Goal: Transaction & Acquisition: Download file/media

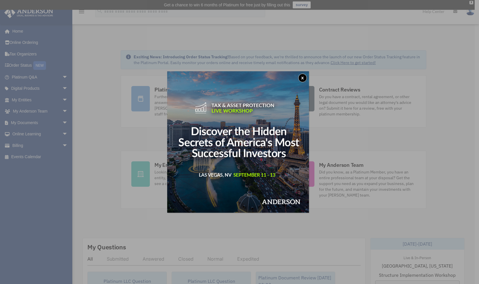
click at [305, 77] on button "x" at bounding box center [302, 78] width 9 height 9
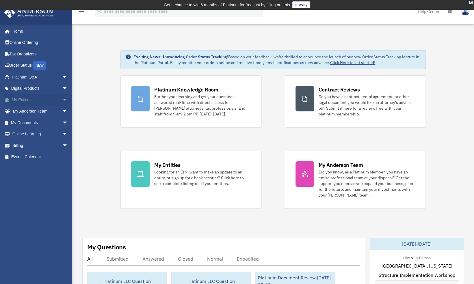
click at [52, 100] on link "My Entities arrow_drop_down" at bounding box center [40, 100] width 73 height 12
click at [62, 101] on span "arrow_drop_down" at bounding box center [68, 100] width 12 height 12
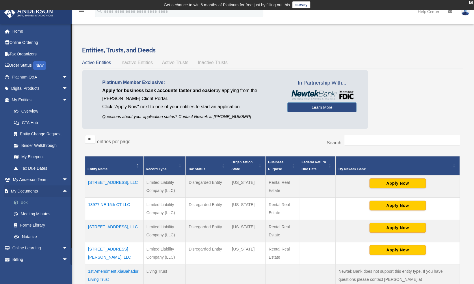
click at [25, 203] on link "Box" at bounding box center [42, 203] width 68 height 12
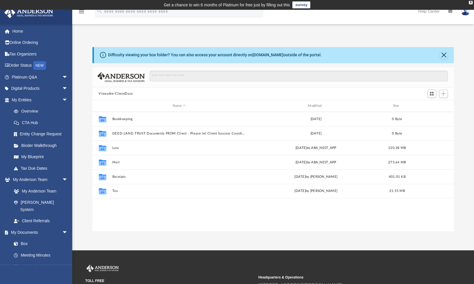
scroll to position [127, 357]
click at [317, 105] on div "Modified" at bounding box center [316, 105] width 134 height 5
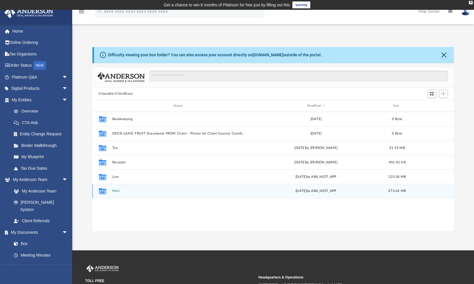
click at [113, 191] on button "Mail" at bounding box center [179, 192] width 134 height 4
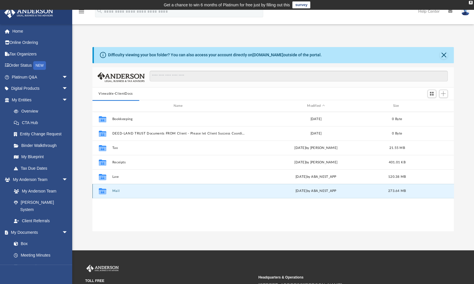
click at [117, 191] on button "Mail" at bounding box center [179, 192] width 134 height 4
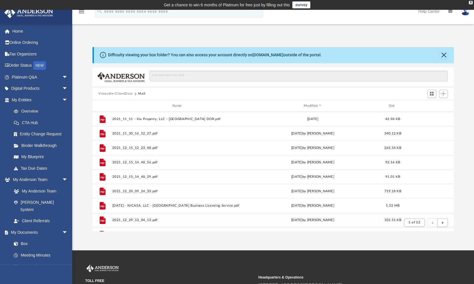
scroll to position [5, 5]
click at [312, 107] on div "Modified" at bounding box center [313, 105] width 132 height 5
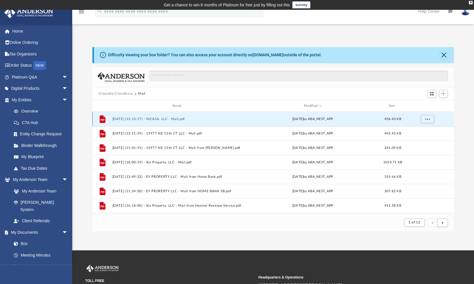
click at [167, 118] on button "[DATE] (13:13:17) - NICASA, LLC - Mail.pdf" at bounding box center [178, 119] width 132 height 4
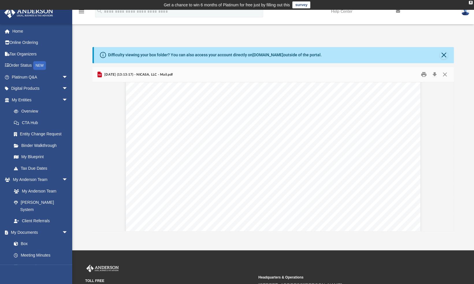
scroll to position [29, 0]
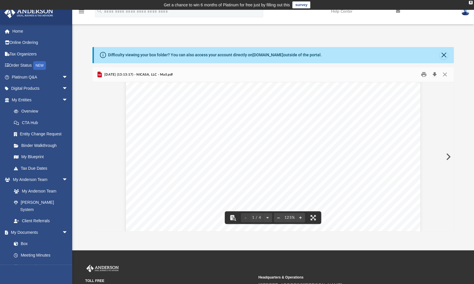
click at [436, 74] on button "Download" at bounding box center [435, 74] width 10 height 9
click at [449, 156] on button "Preview" at bounding box center [448, 157] width 13 height 16
click at [450, 157] on button "Preview" at bounding box center [448, 157] width 13 height 16
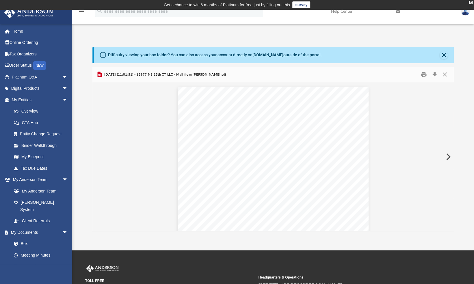
click at [450, 157] on button "Preview" at bounding box center [448, 157] width 13 height 16
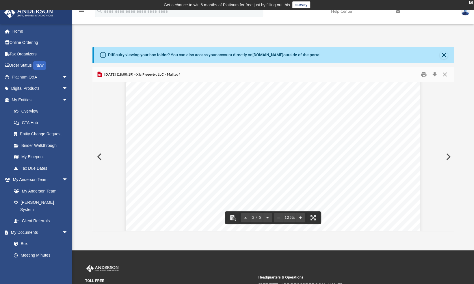
scroll to position [435, 0]
click at [451, 157] on button "Preview" at bounding box center [448, 157] width 13 height 16
click at [446, 74] on button "Close" at bounding box center [445, 74] width 10 height 9
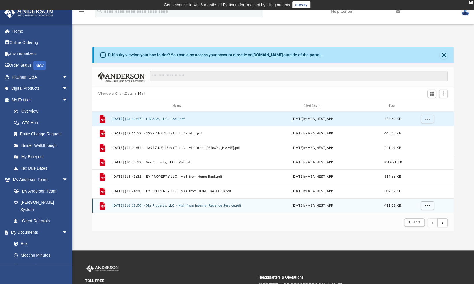
click at [306, 207] on div "[DATE] by ABA_NEST_APP" at bounding box center [313, 205] width 132 height 5
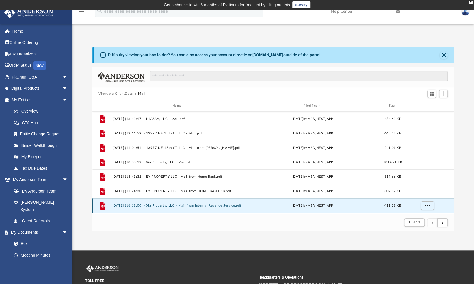
click at [204, 206] on button "[DATE] (16:18:00) - Xia Property, LLC - Mail from Internal Revenue Service.pdf" at bounding box center [178, 206] width 132 height 4
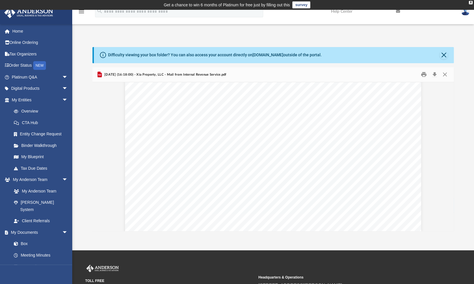
scroll to position [0, 0]
